Goal: Information Seeking & Learning: Learn about a topic

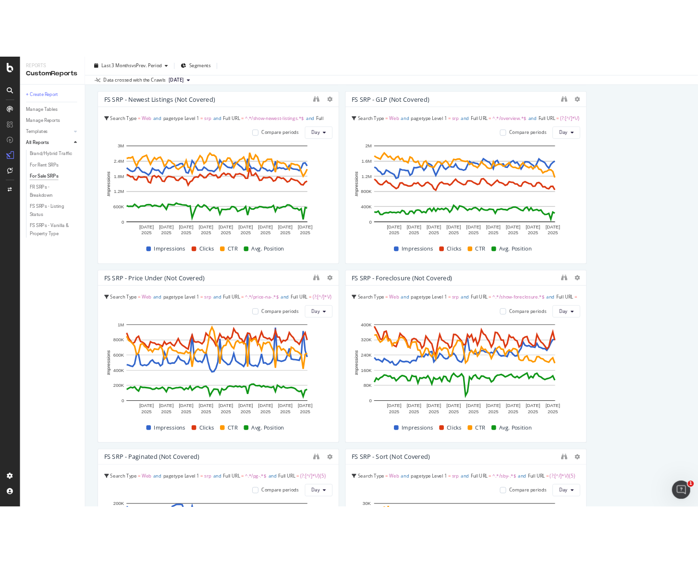
scroll to position [1231, 0]
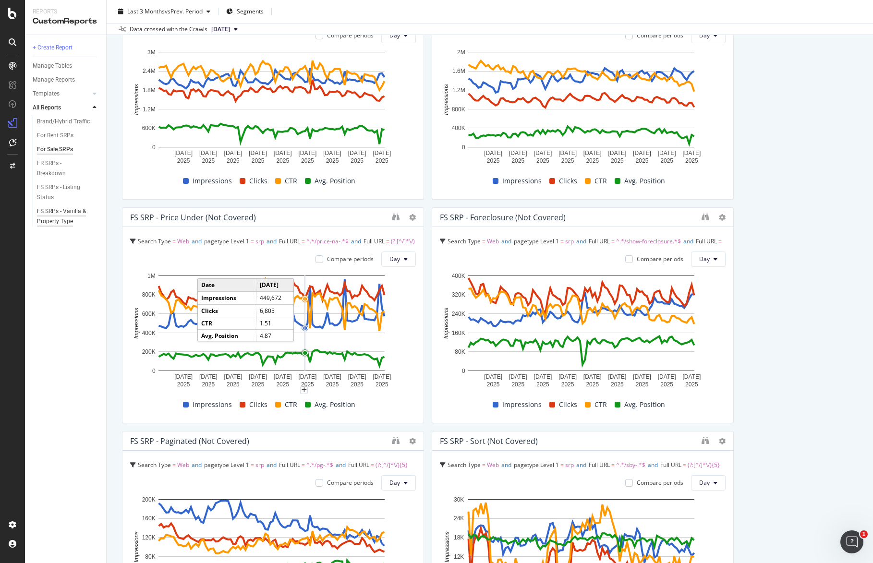
click at [61, 220] on div "FS SRPs - Vanilla & Property Type" at bounding box center [65, 216] width 56 height 20
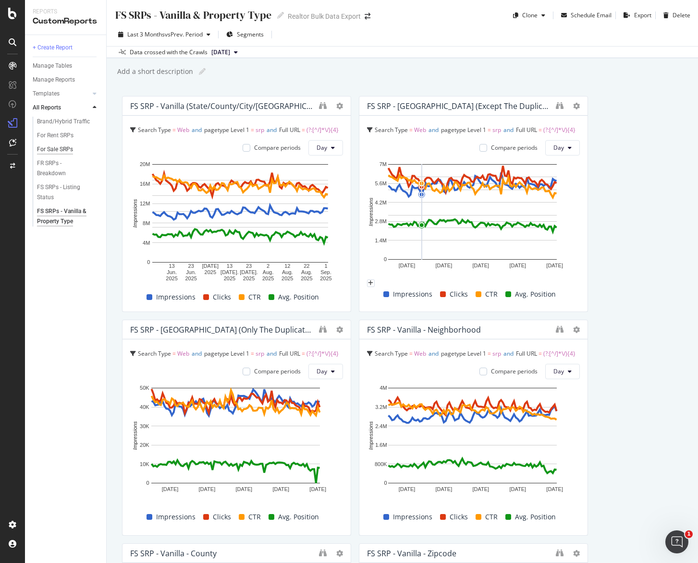
click at [49, 149] on div "For Sale SRPs" at bounding box center [55, 150] width 36 height 10
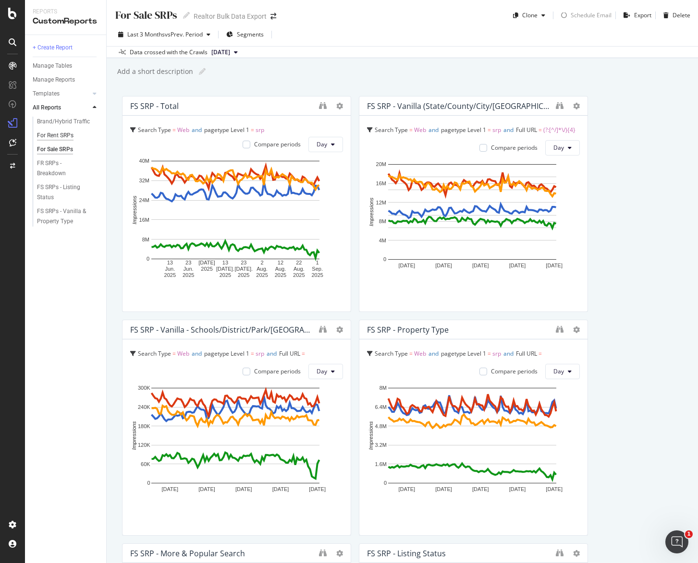
click at [56, 134] on div "For Rent SRPs" at bounding box center [55, 136] width 36 height 10
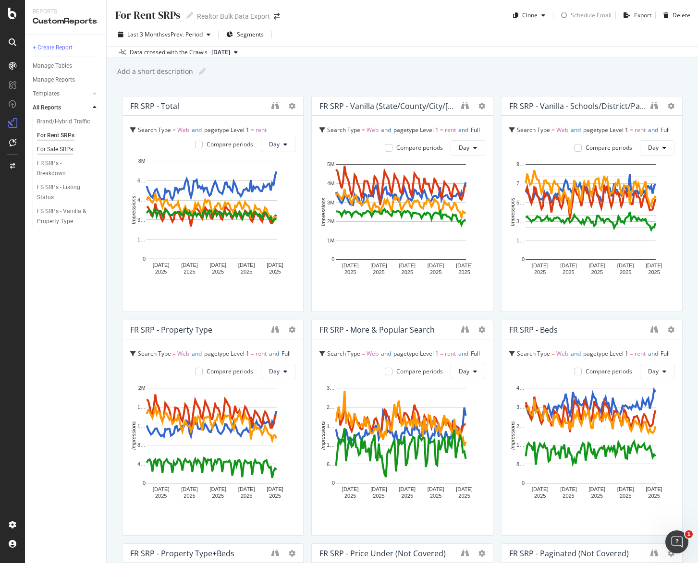
click at [60, 147] on div "For Sale SRPs" at bounding box center [55, 150] width 36 height 10
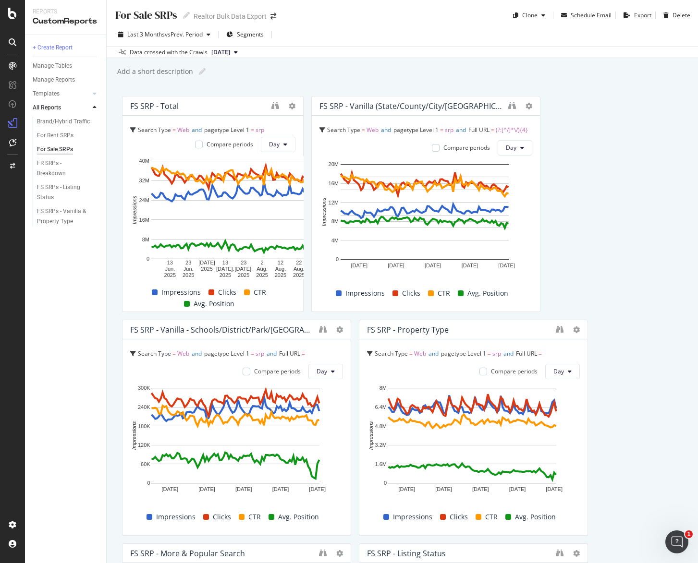
drag, startPoint x: 346, startPoint y: 162, endPoint x: 316, endPoint y: 156, distance: 31.3
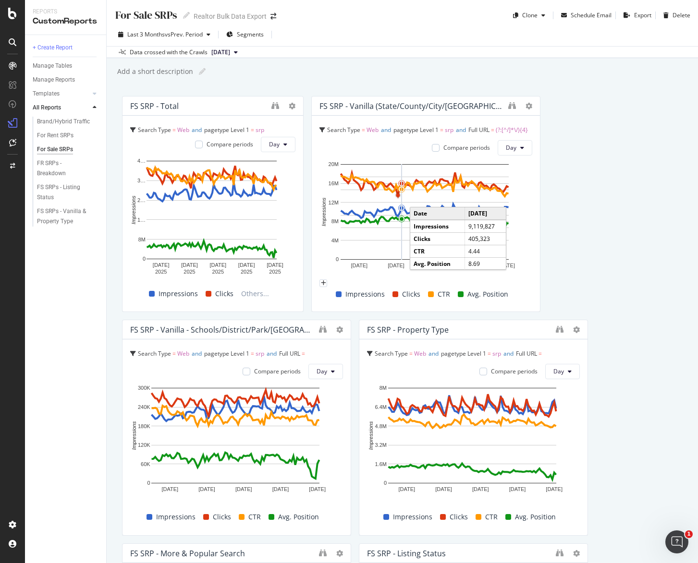
drag, startPoint x: 495, startPoint y: 157, endPoint x: 400, endPoint y: 194, distance: 102.6
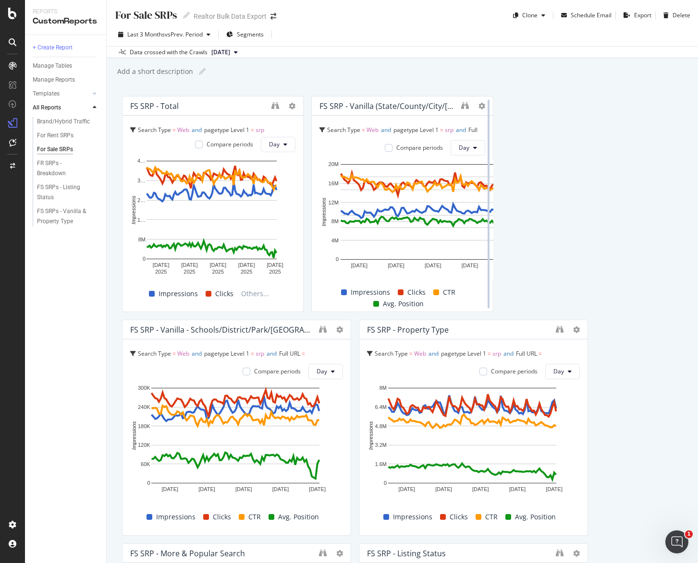
drag, startPoint x: 531, startPoint y: 193, endPoint x: 481, endPoint y: 191, distance: 50.5
click at [484, 191] on div at bounding box center [489, 204] width 10 height 216
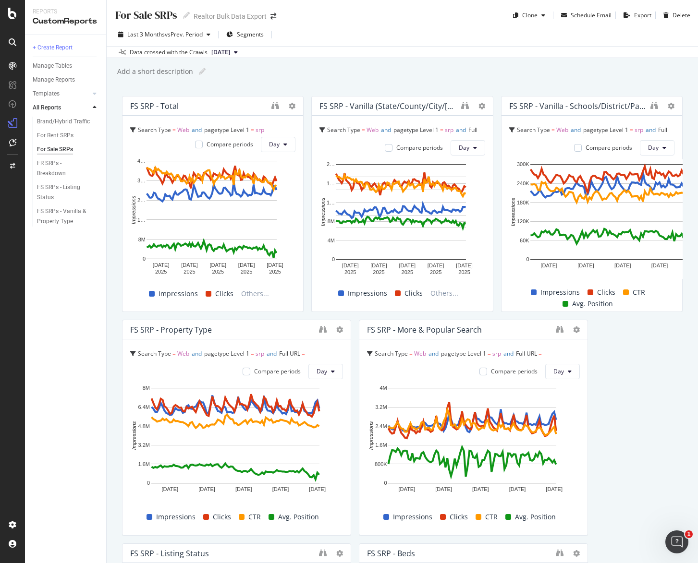
drag, startPoint x: 348, startPoint y: 364, endPoint x: 306, endPoint y: 346, distance: 45.2
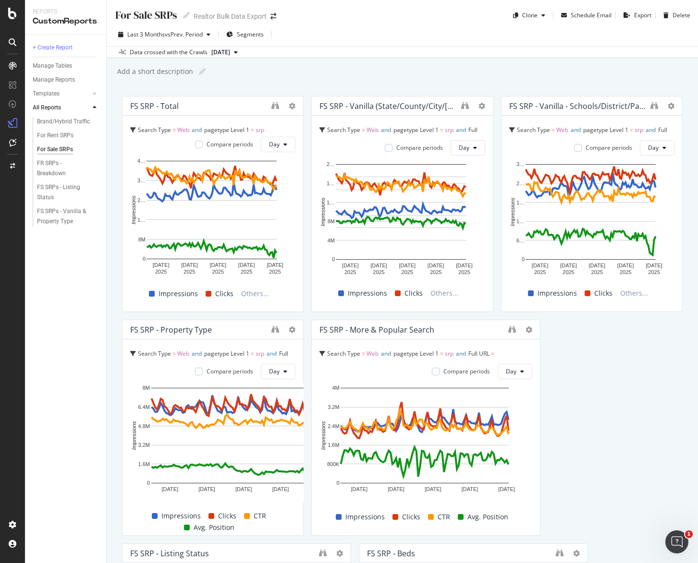
drag, startPoint x: 345, startPoint y: 348, endPoint x: 284, endPoint y: 347, distance: 61.0
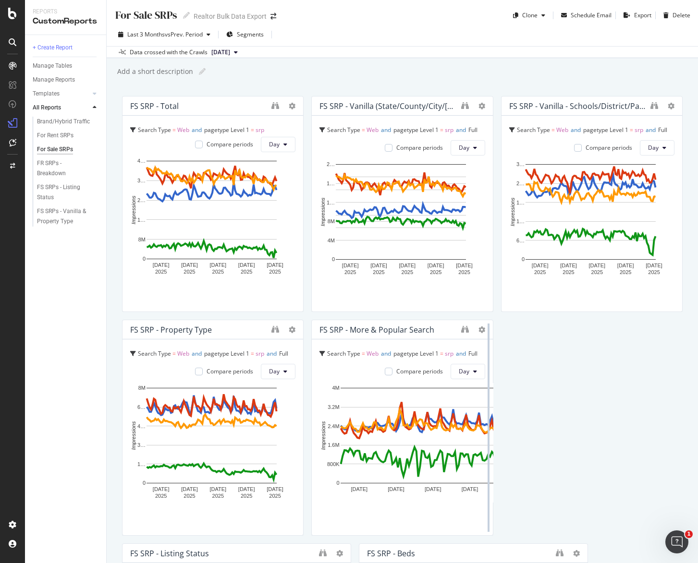
drag, startPoint x: 534, startPoint y: 350, endPoint x: 485, endPoint y: 344, distance: 49.3
click at [485, 344] on div at bounding box center [489, 428] width 10 height 216
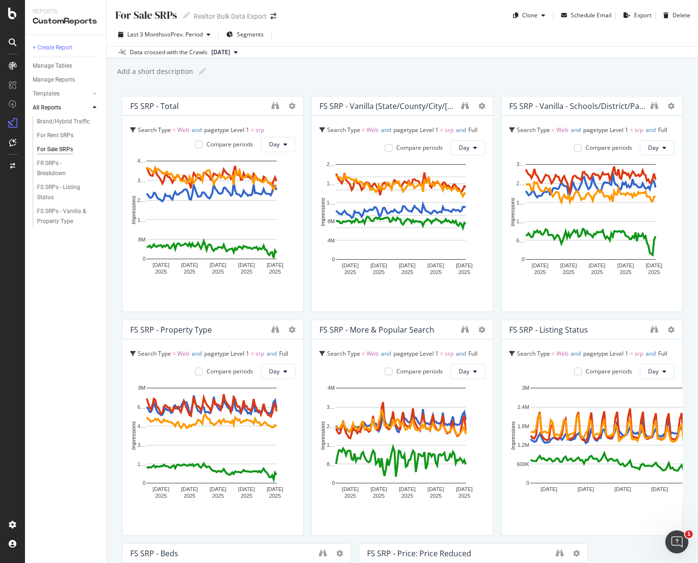
scroll to position [276, 0]
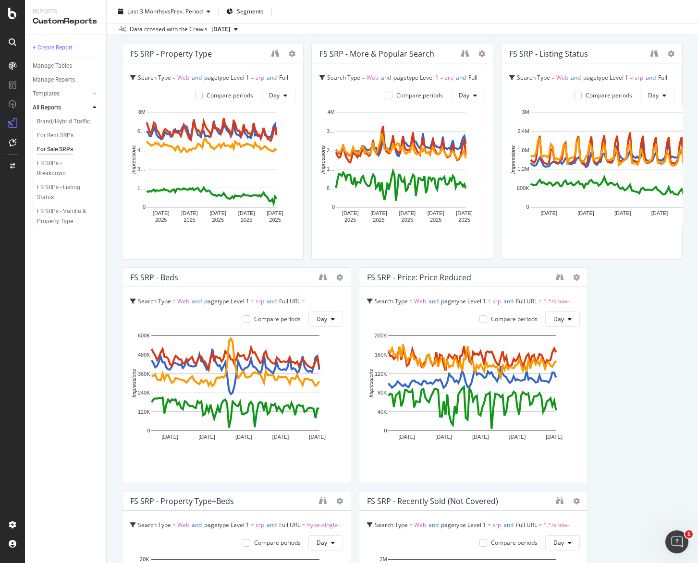
drag, startPoint x: 346, startPoint y: 331, endPoint x: 293, endPoint y: 313, distance: 56.2
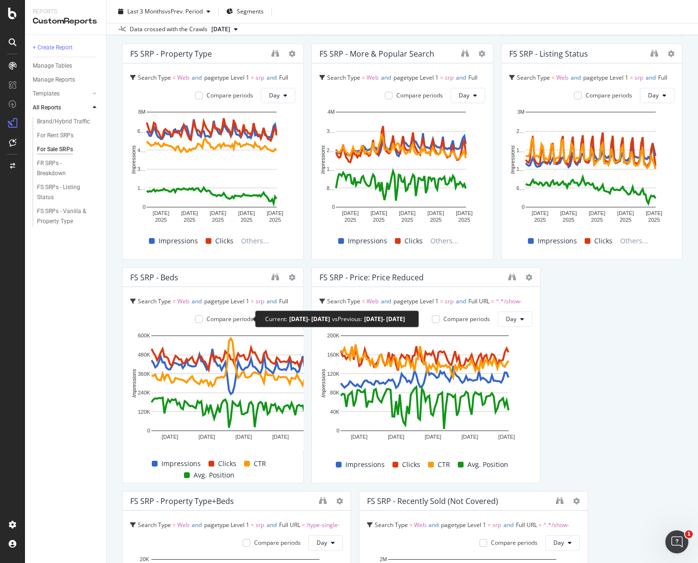
drag, startPoint x: 343, startPoint y: 330, endPoint x: 276, endPoint y: 315, distance: 68.4
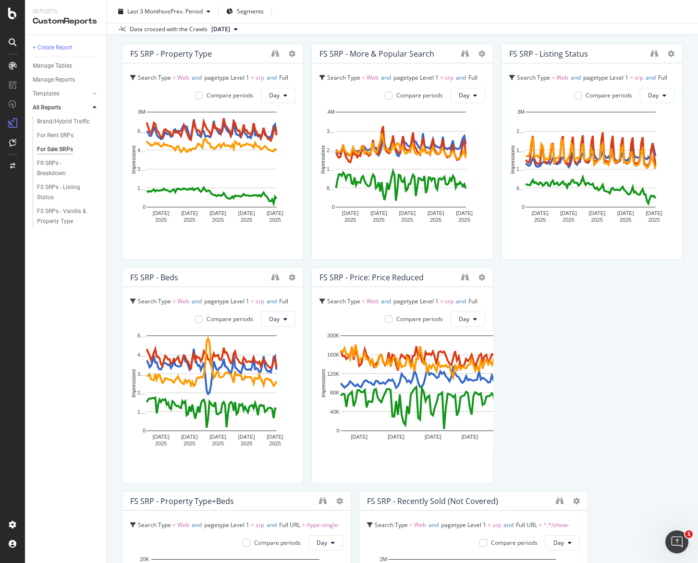
drag, startPoint x: 533, startPoint y: 338, endPoint x: 488, endPoint y: 334, distance: 44.8
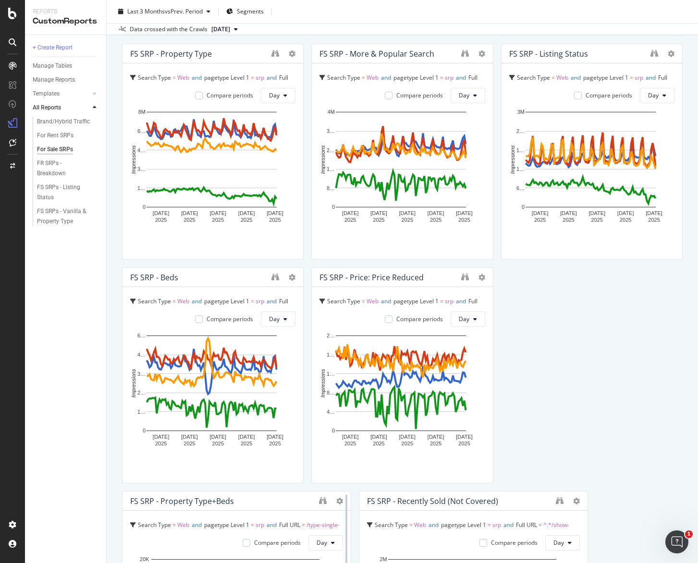
scroll to position [541, 0]
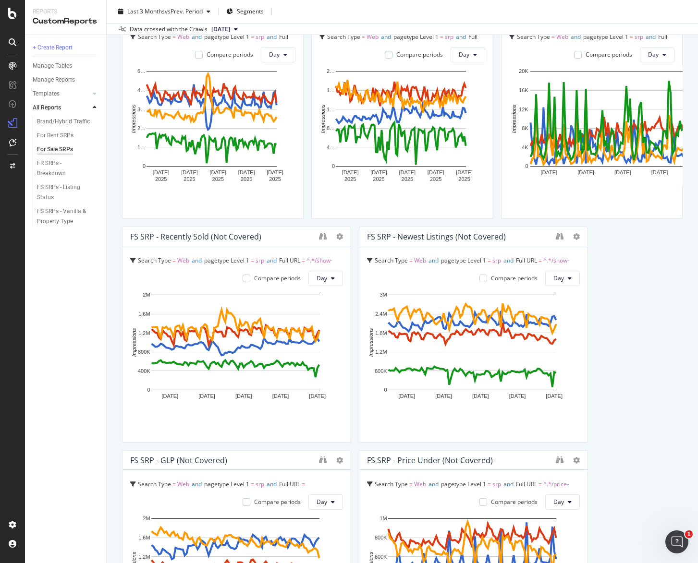
drag, startPoint x: 345, startPoint y: 294, endPoint x: 263, endPoint y: 287, distance: 82.9
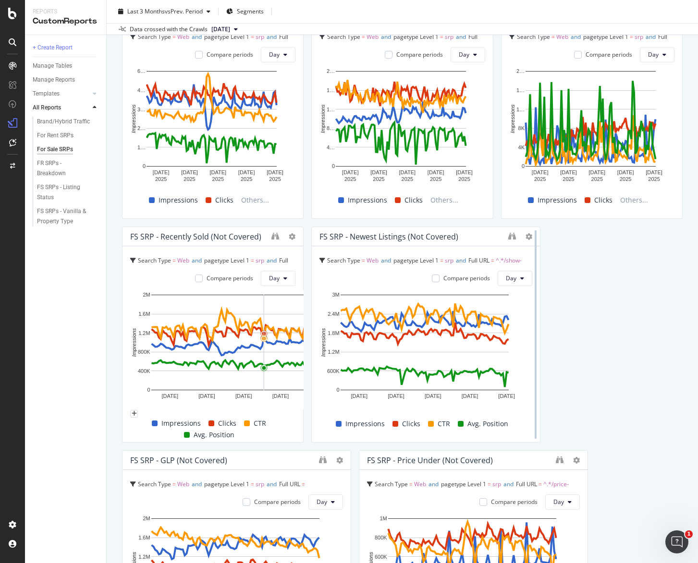
drag, startPoint x: 345, startPoint y: 295, endPoint x: 534, endPoint y: 286, distance: 189.0
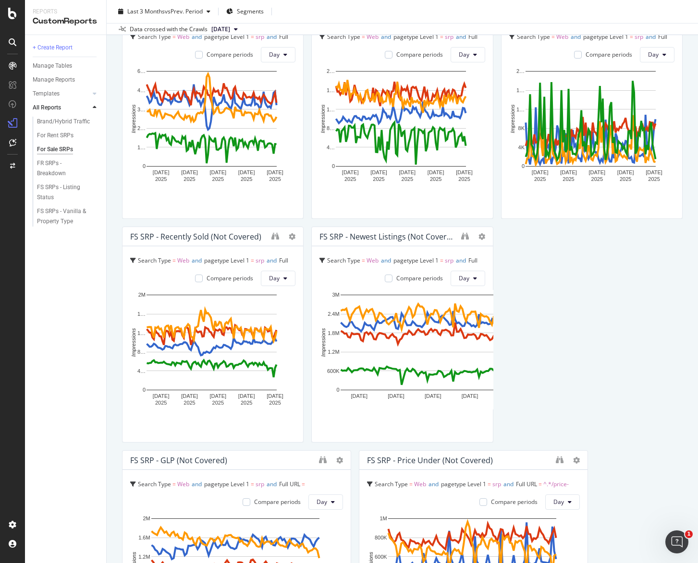
drag, startPoint x: 534, startPoint y: 286, endPoint x: 489, endPoint y: 268, distance: 47.9
click at [489, 268] on div "FS SRP - Total Search Type = Web and pagetype Level 1 = srp Compare periods Day…" at bounding box center [402, 558] width 560 height 2006
